Goal: Task Accomplishment & Management: Use online tool/utility

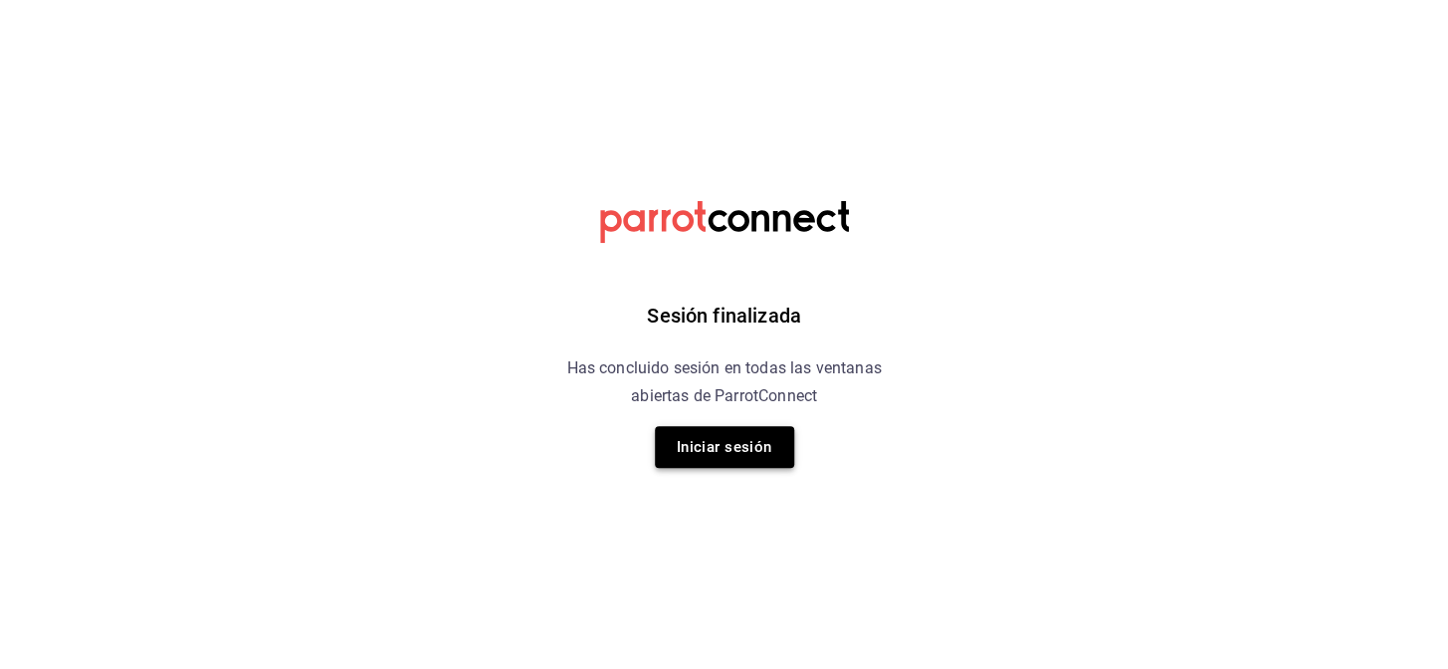
click at [680, 451] on button "Iniciar sesión" at bounding box center [724, 447] width 139 height 42
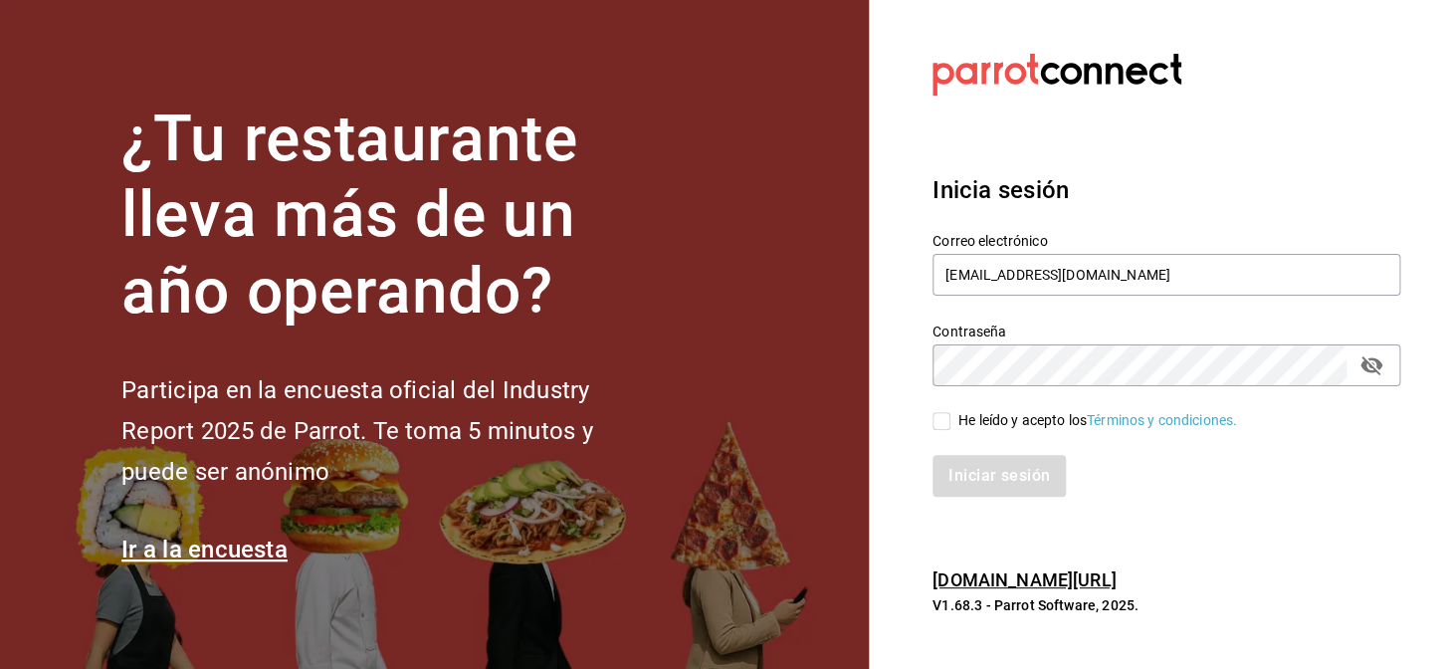
click at [932, 413] on input "He leído y acepto los Términos y condiciones." at bounding box center [941, 421] width 18 height 18
checkbox input "true"
click at [986, 472] on button "Iniciar sesión" at bounding box center [999, 476] width 135 height 42
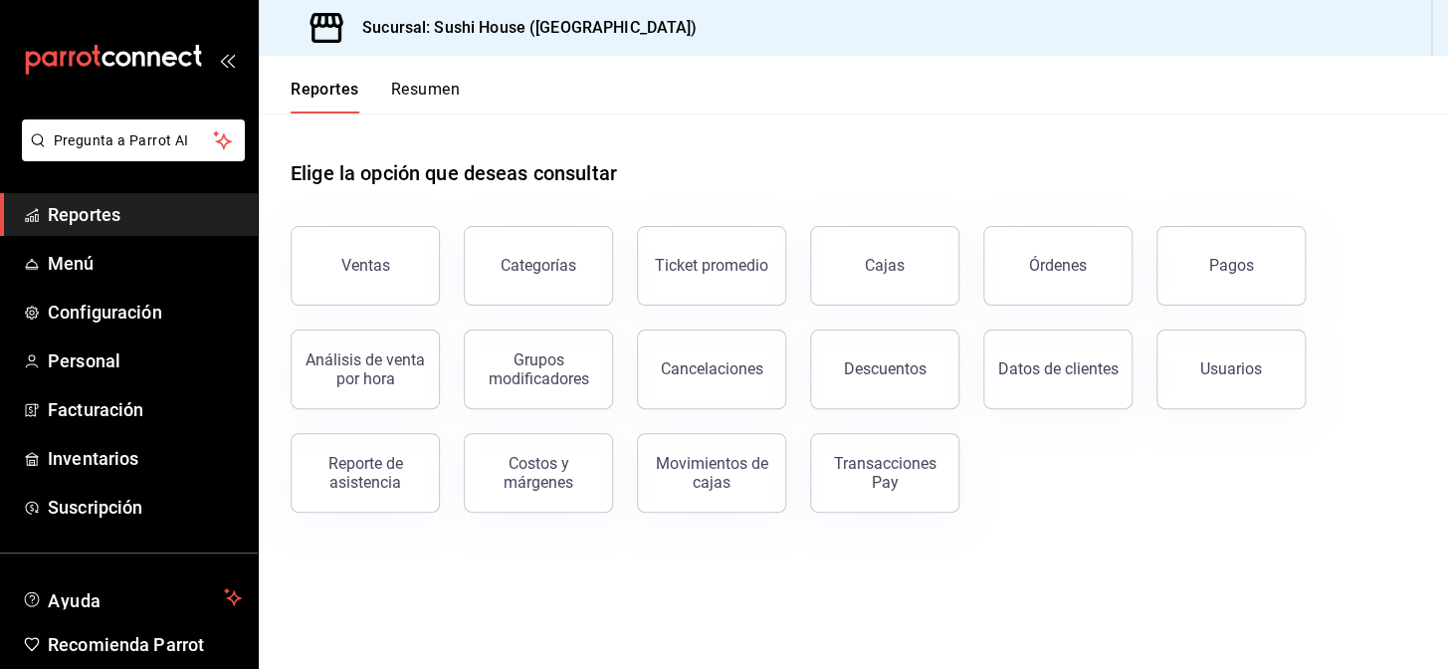
drag, startPoint x: 440, startPoint y: 83, endPoint x: 449, endPoint y: 88, distance: 10.2
click at [449, 88] on button "Resumen" at bounding box center [425, 97] width 69 height 34
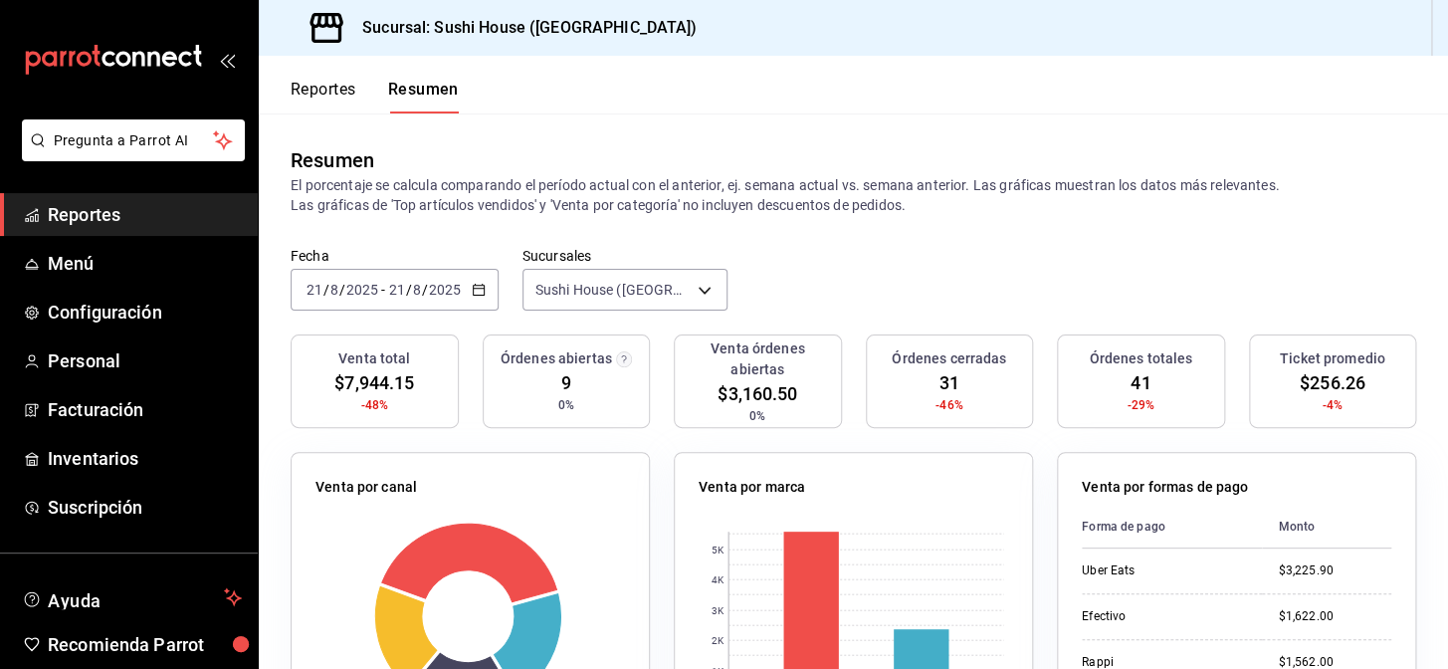
click at [328, 85] on button "Reportes" at bounding box center [324, 97] width 66 height 34
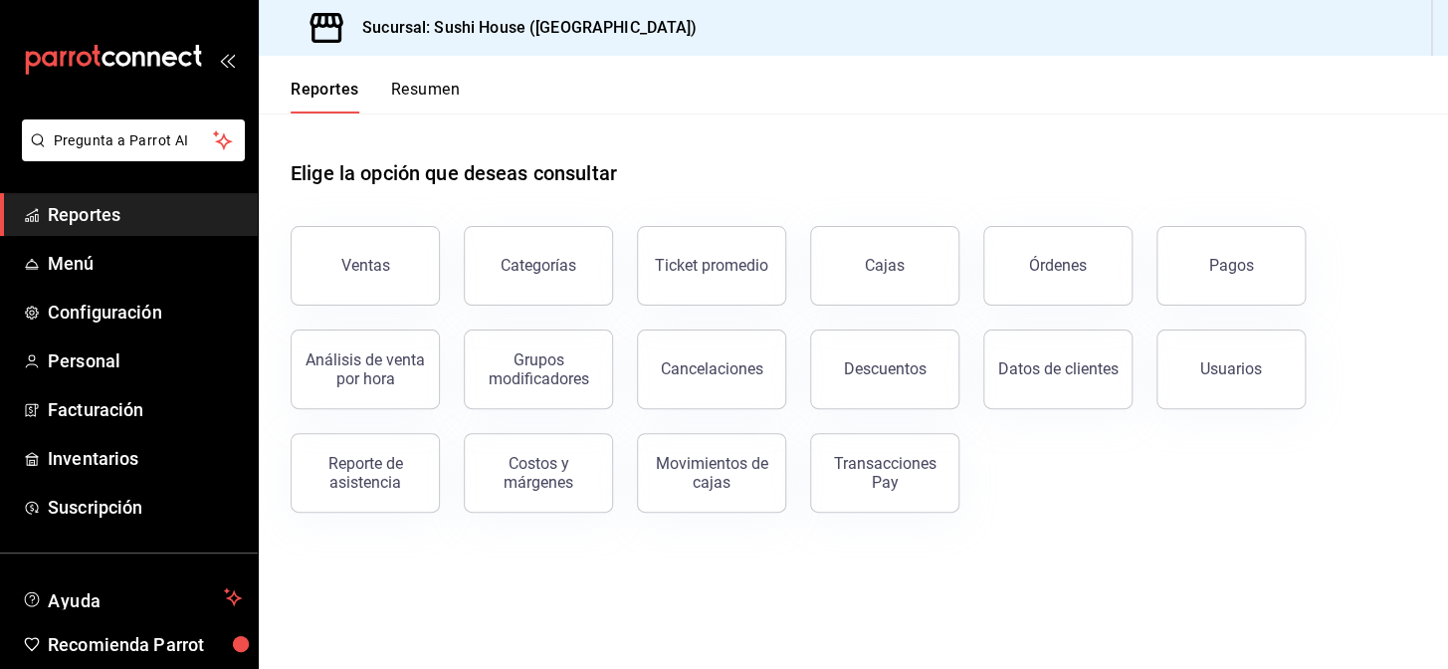
click at [782, 484] on div "Movimientos de cajas" at bounding box center [699, 460] width 173 height 103
click at [727, 485] on div "Movimientos de cajas" at bounding box center [711, 473] width 123 height 38
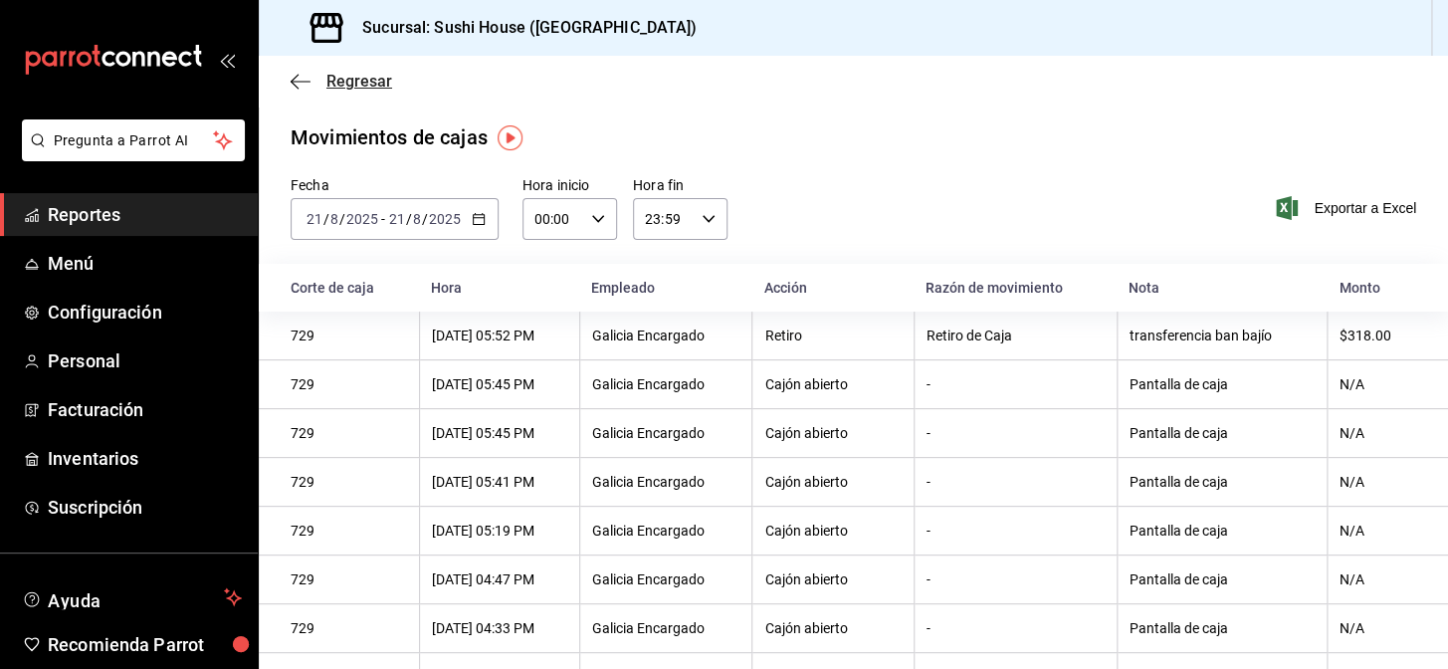
click at [358, 74] on span "Regresar" at bounding box center [359, 81] width 66 height 19
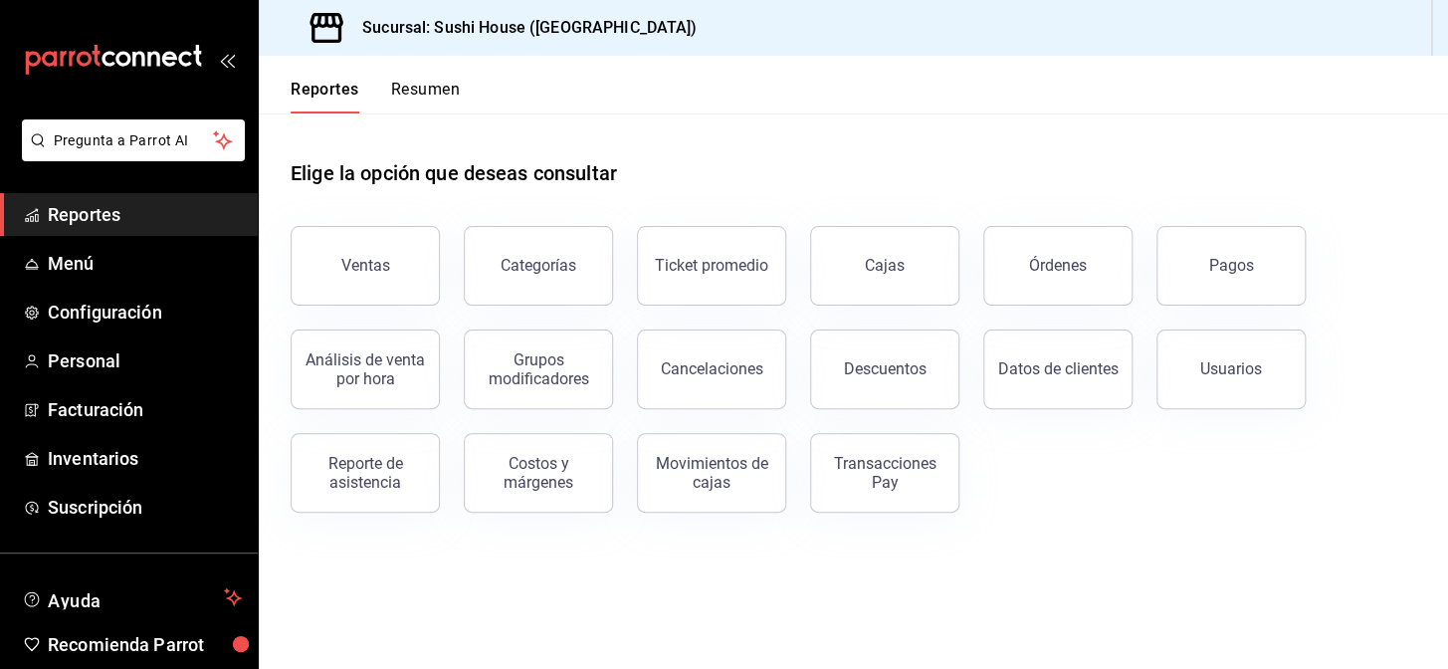
click at [405, 90] on button "Resumen" at bounding box center [425, 97] width 69 height 34
